Goal: Go to known website: Access a specific website the user already knows

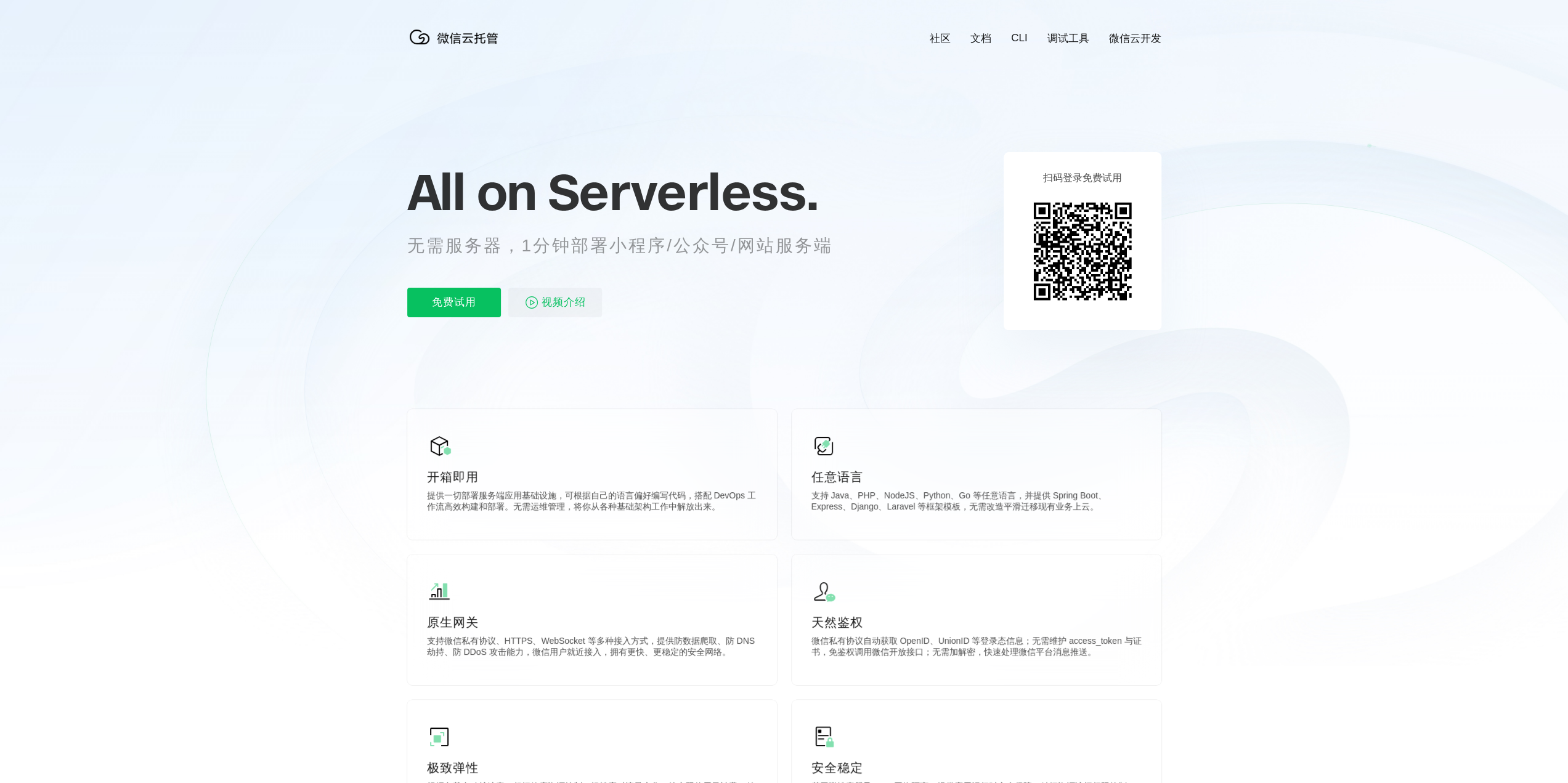
scroll to position [0, 2191]
click at [1327, 517] on icon at bounding box center [785, 332] width 1183 height 665
click at [1080, 292] on div "前往控制台" at bounding box center [1090, 295] width 99 height 25
